Goal: Information Seeking & Learning: Compare options

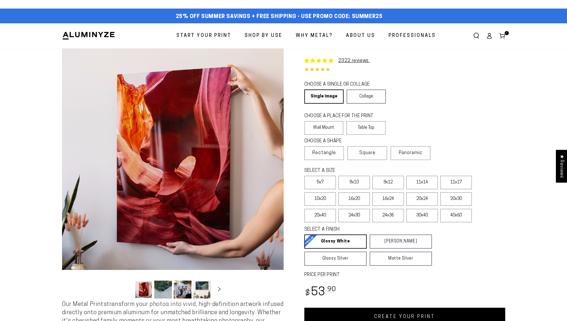
select select "**********"
click at [380, 186] on label "8x12" at bounding box center [388, 183] width 32 height 14
click at [351, 182] on label "8x10" at bounding box center [354, 183] width 32 height 14
click at [387, 182] on label "8x12" at bounding box center [388, 183] width 32 height 14
click at [349, 185] on label "8x10" at bounding box center [354, 183] width 32 height 14
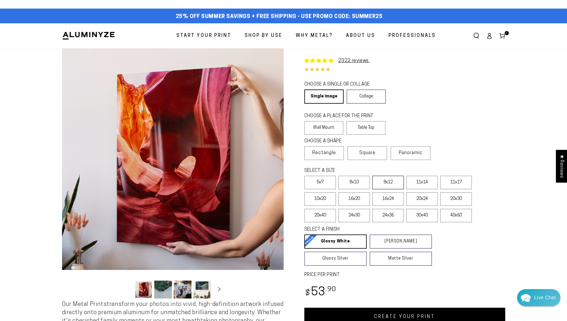
click at [391, 183] on label "8x12" at bounding box center [388, 183] width 32 height 14
click at [349, 184] on label "8x10" at bounding box center [354, 183] width 32 height 14
click at [389, 185] on label "8x12" at bounding box center [388, 183] width 32 height 14
click at [360, 181] on label "8x10" at bounding box center [354, 183] width 32 height 14
click at [394, 184] on label "8x12" at bounding box center [388, 183] width 32 height 14
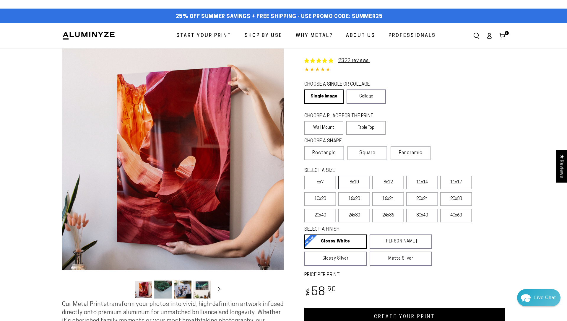
click at [347, 181] on label "8x10" at bounding box center [354, 183] width 32 height 14
click at [388, 186] on label "8x12" at bounding box center [388, 183] width 32 height 14
